Goal: Entertainment & Leisure: Consume media (video, audio)

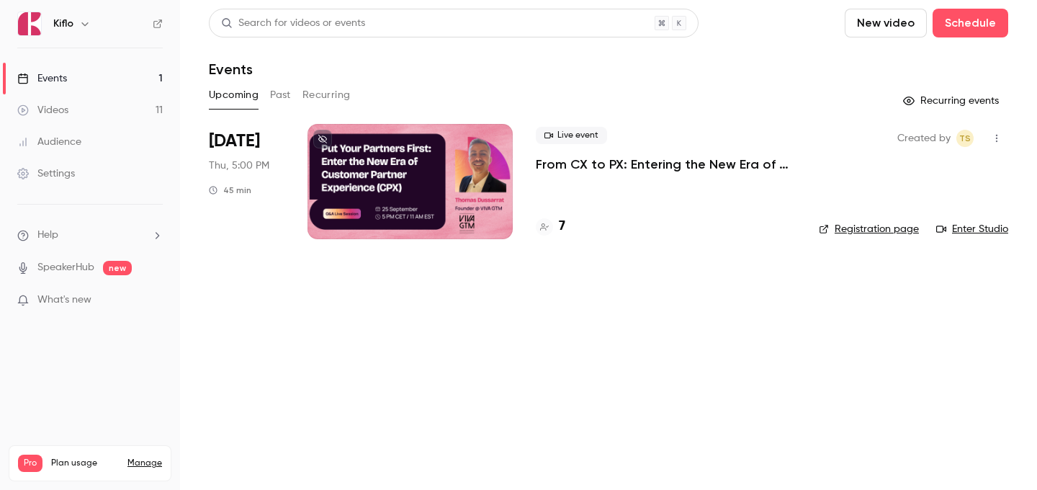
click at [99, 104] on link "Videos 11" at bounding box center [90, 110] width 180 height 32
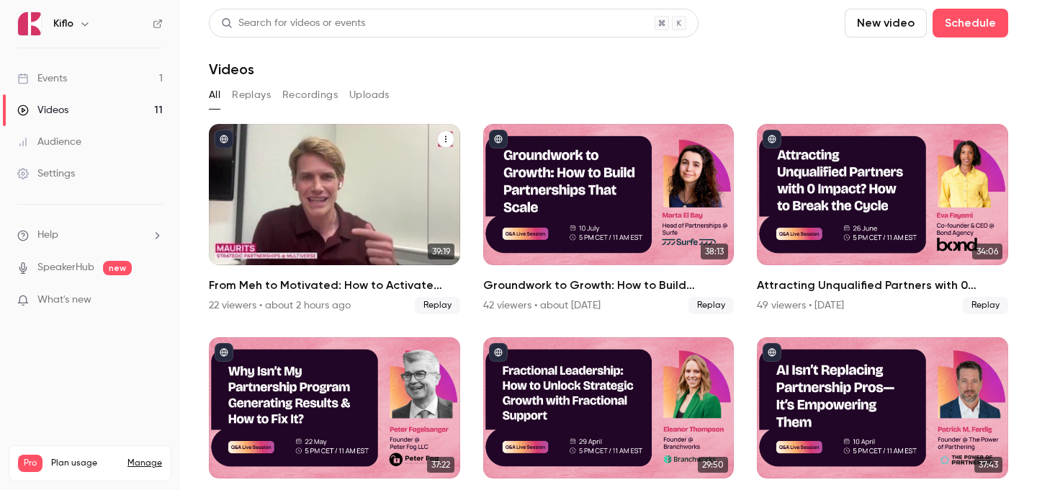
click at [322, 171] on div "From Meh to Motivated: How to Activate GTM Teams with FOMO & Competitive Drive" at bounding box center [334, 194] width 251 height 141
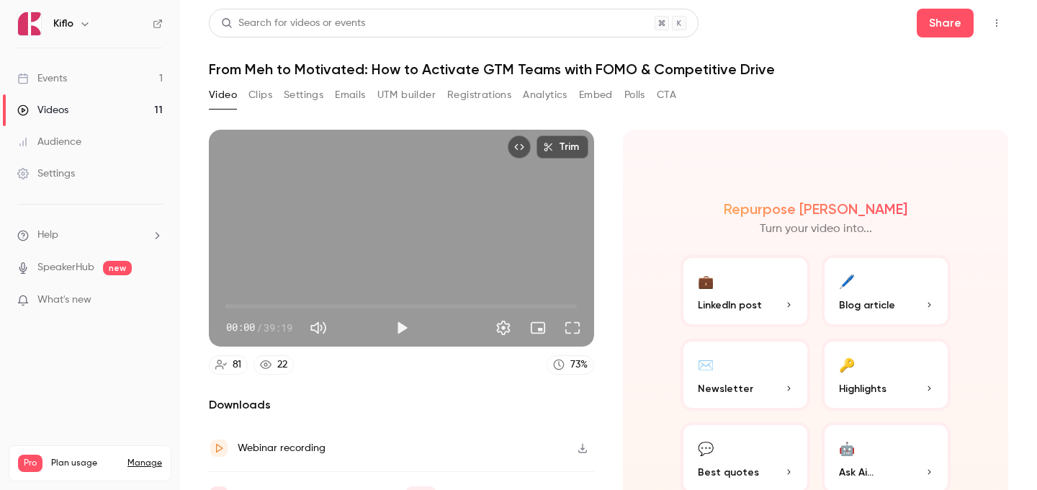
click at [529, 94] on button "Analytics" at bounding box center [545, 95] width 45 height 23
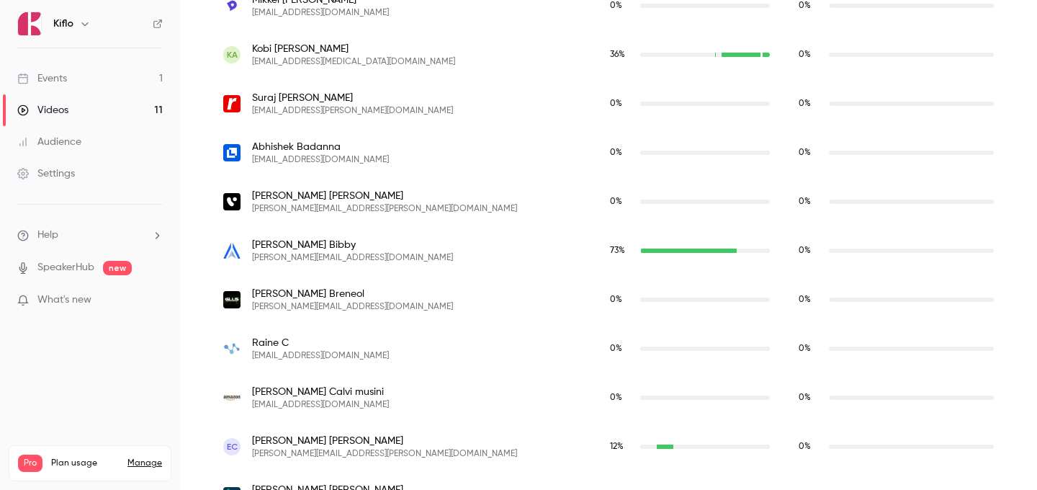
scroll to position [292, 0]
